Goal: Information Seeking & Learning: Find specific page/section

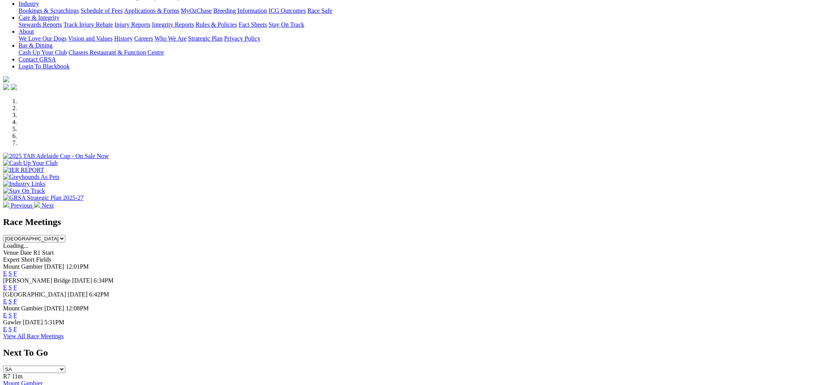
scroll to position [148, 0]
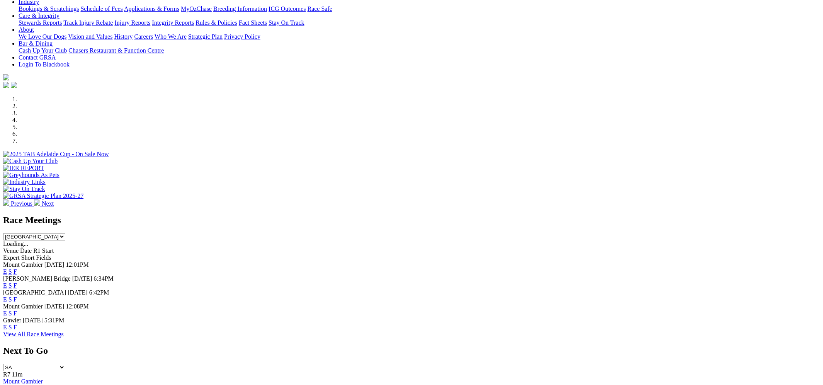
click at [17, 310] on link "F" at bounding box center [15, 313] width 3 height 7
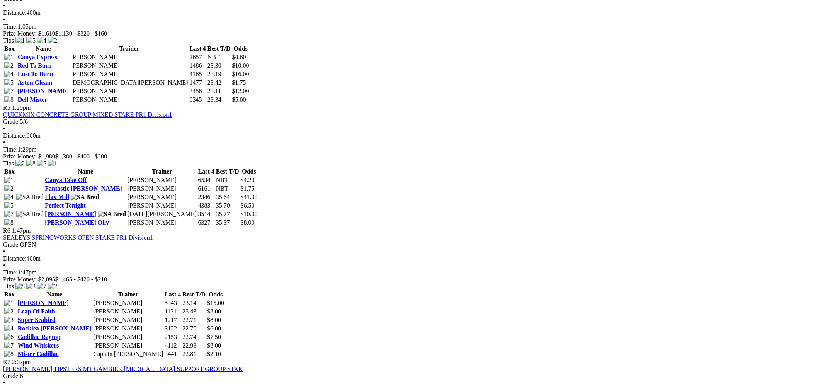
scroll to position [811, 0]
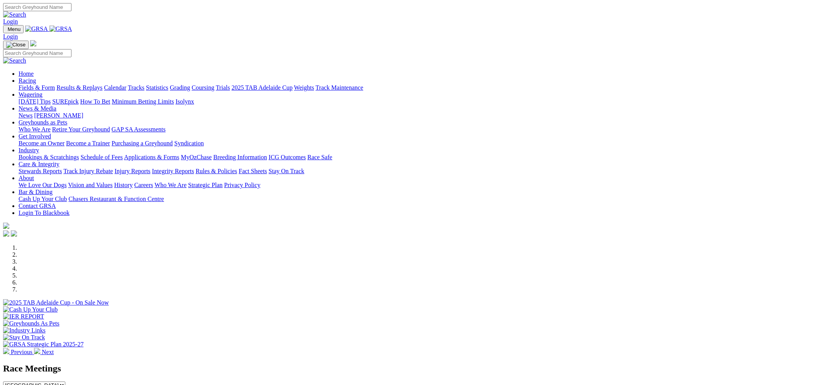
scroll to position [148, 0]
